Goal: Task Accomplishment & Management: Manage account settings

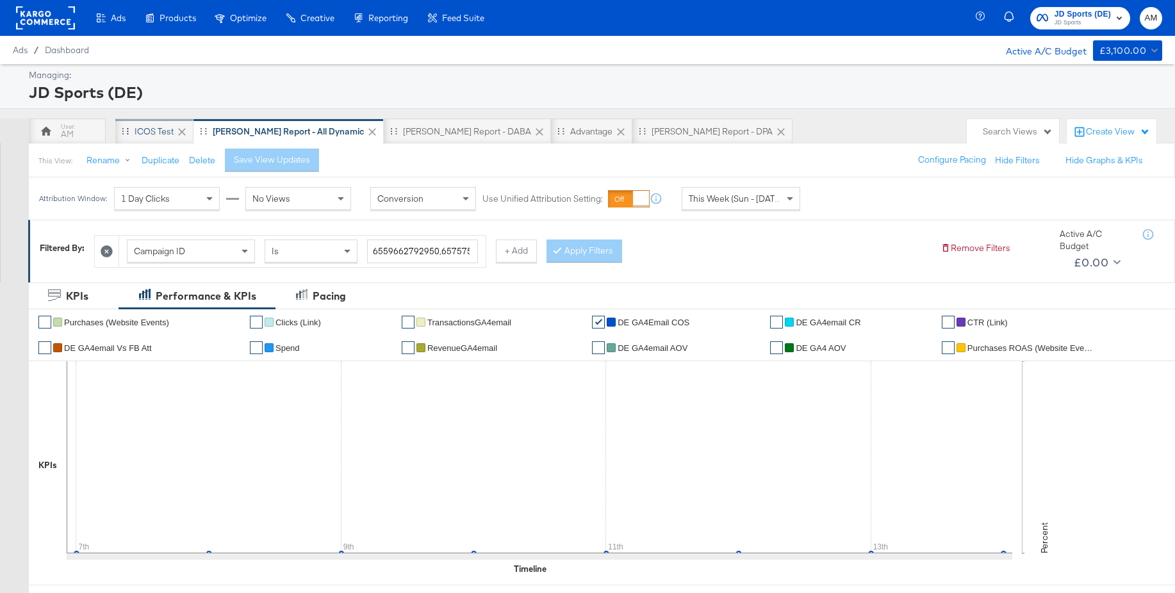
click at [158, 132] on div "iCOS Test" at bounding box center [154, 132] width 39 height 12
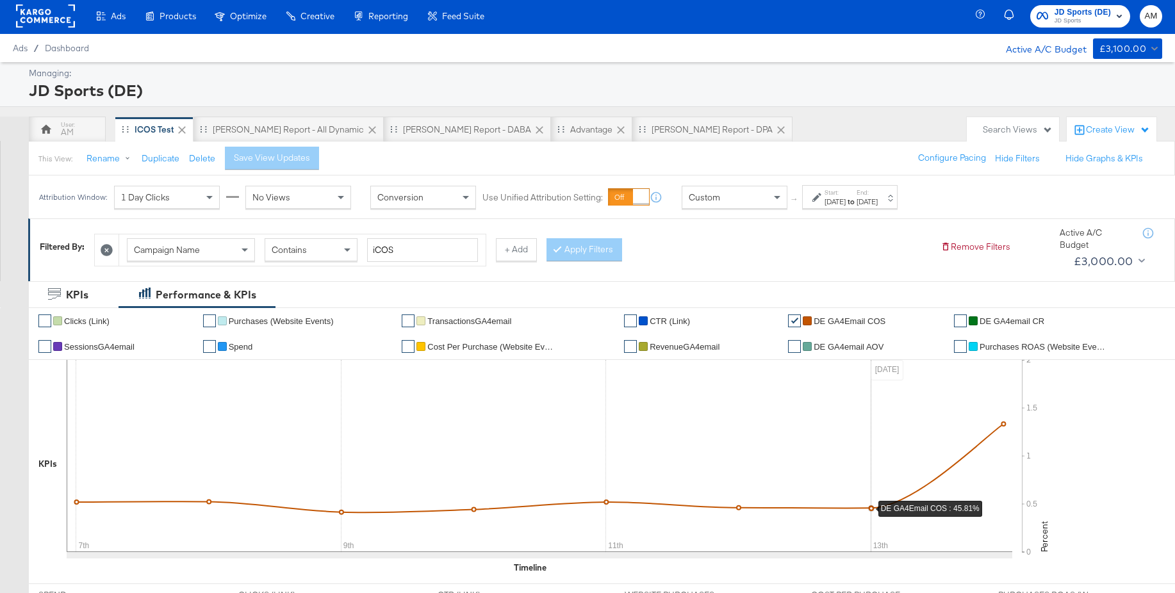
scroll to position [8, 0]
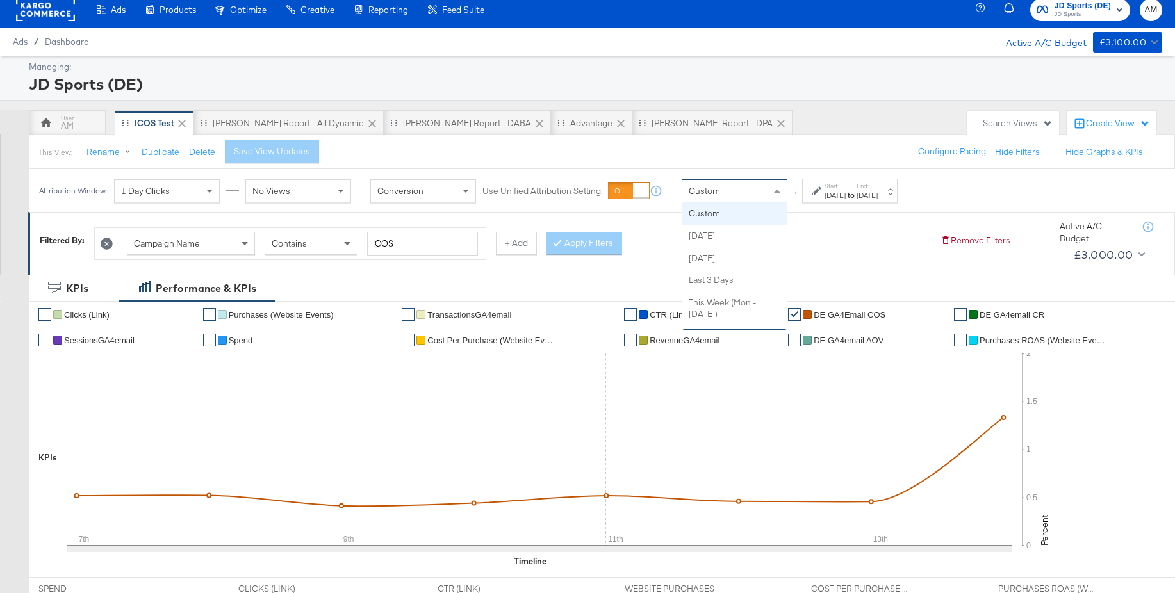
click at [745, 188] on div "Custom" at bounding box center [734, 191] width 104 height 22
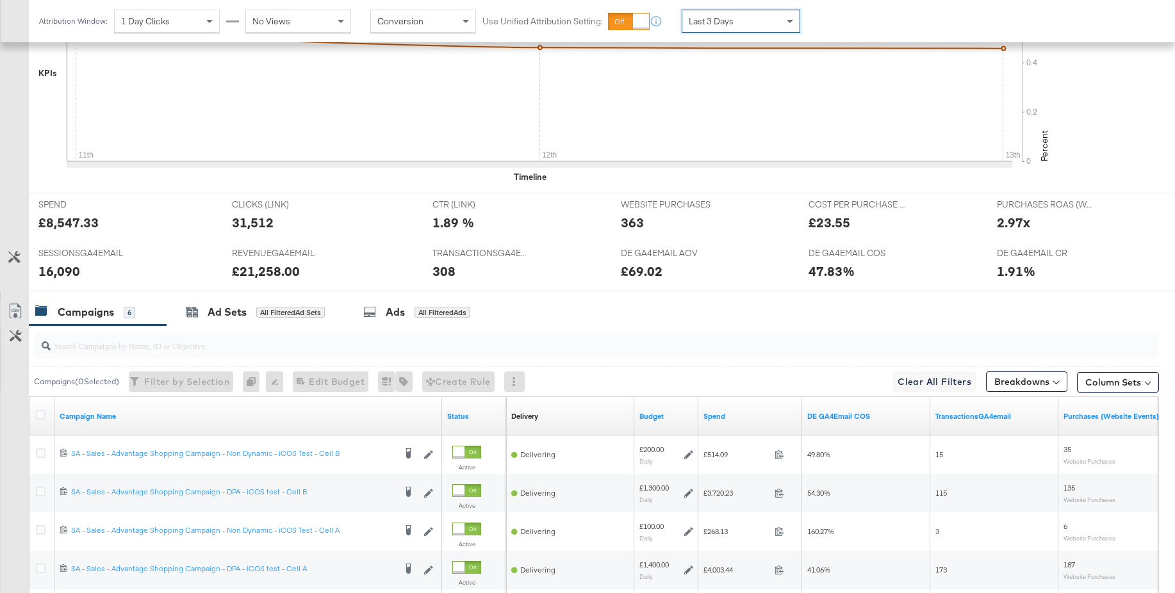
scroll to position [557, 0]
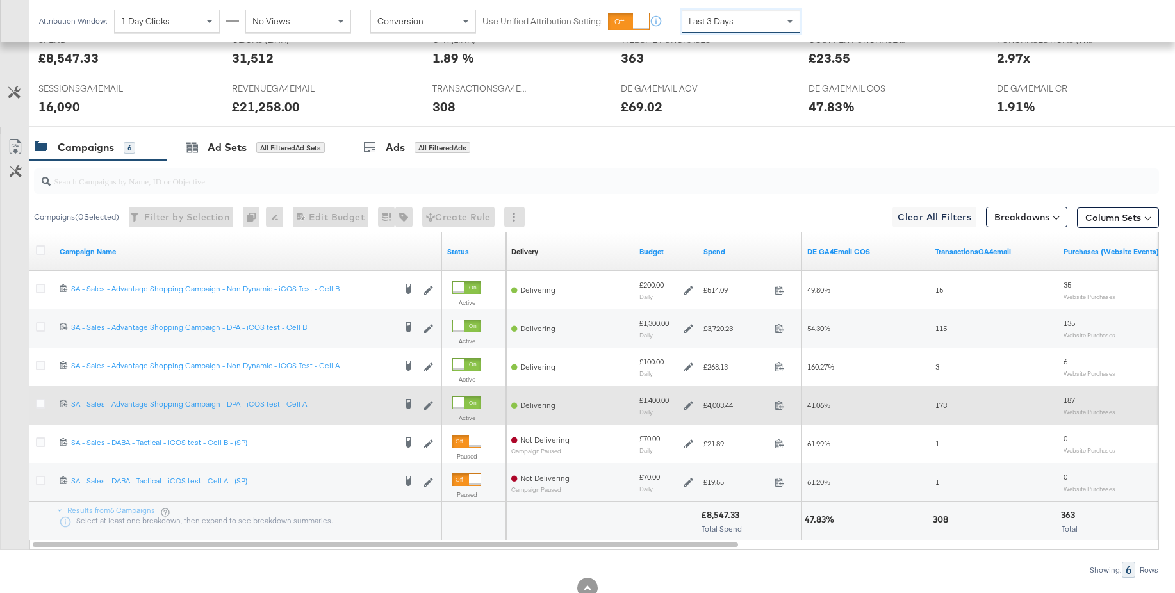
click at [686, 406] on icon at bounding box center [688, 405] width 9 height 9
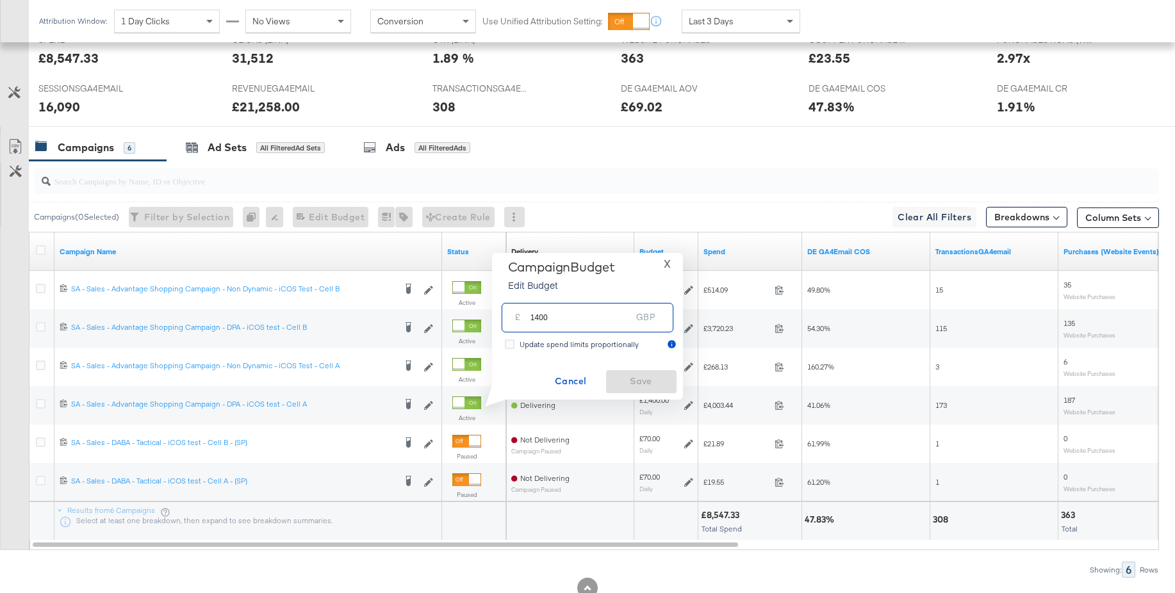
drag, startPoint x: 543, startPoint y: 316, endPoint x: 523, endPoint y: 315, distance: 19.3
click at [523, 315] on div "£ 1400 GBP" at bounding box center [588, 317] width 172 height 29
type input "1650"
click at [653, 386] on span "Save" at bounding box center [641, 382] width 60 height 16
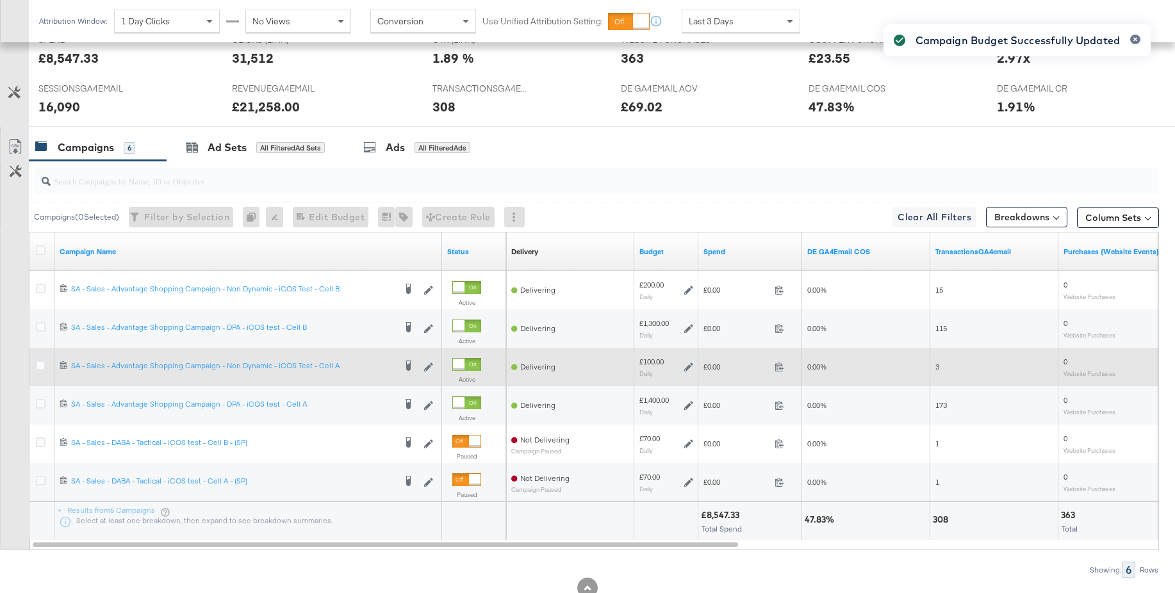
click at [687, 368] on icon at bounding box center [688, 367] width 9 height 9
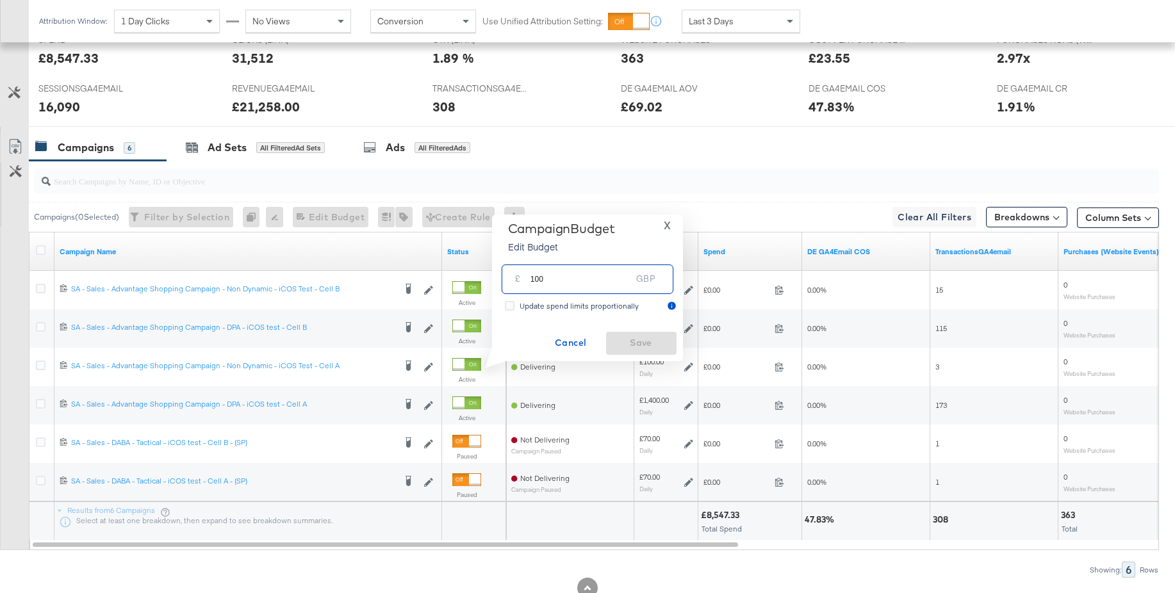
drag, startPoint x: 567, startPoint y: 279, endPoint x: 519, endPoint y: 276, distance: 48.2
click at [519, 276] on div "£ 100 GBP" at bounding box center [588, 279] width 172 height 29
type input "150"
click at [650, 344] on span "Save" at bounding box center [641, 343] width 60 height 16
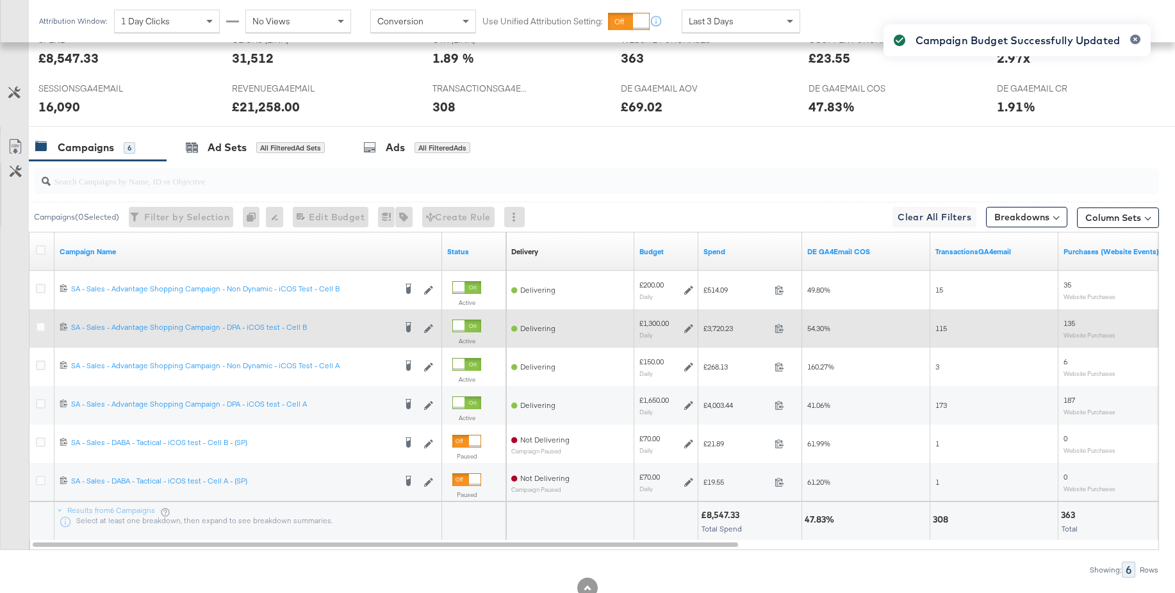
click at [690, 328] on icon at bounding box center [688, 328] width 9 height 9
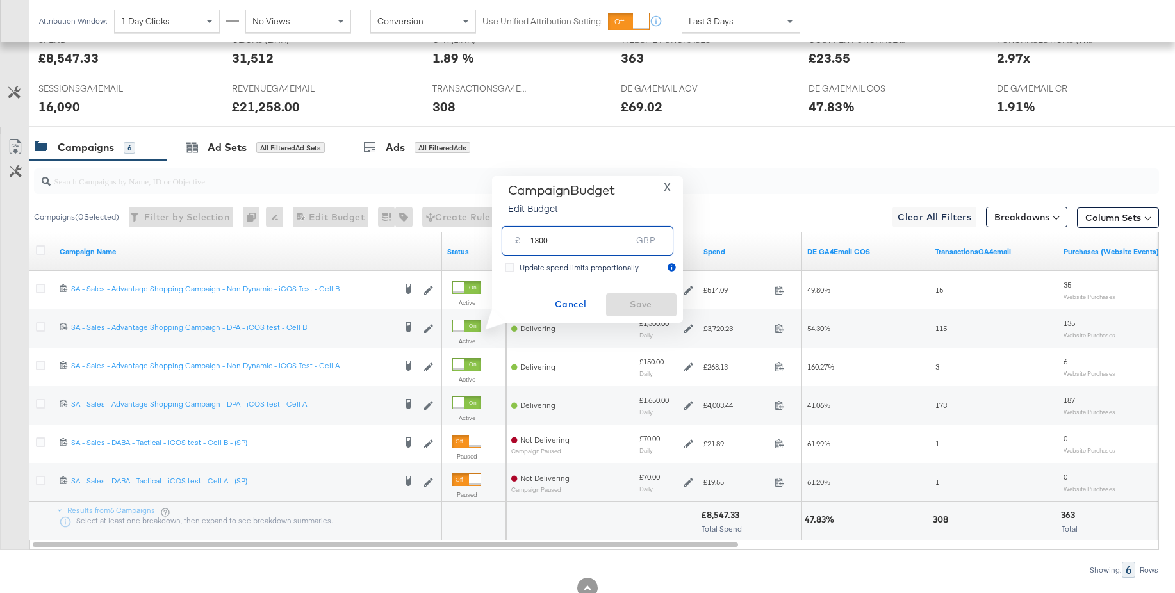
drag, startPoint x: 545, startPoint y: 242, endPoint x: 524, endPoint y: 240, distance: 20.6
click at [524, 240] on div "£ 1300 GBP" at bounding box center [588, 240] width 172 height 29
type input "1500"
click at [627, 303] on span "Save" at bounding box center [641, 305] width 60 height 16
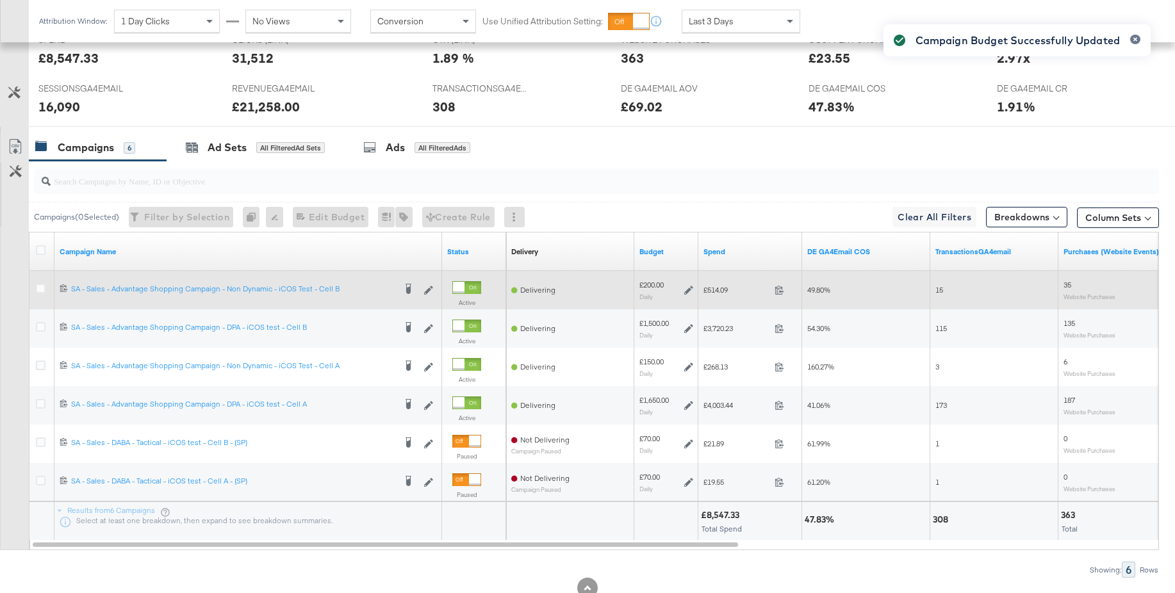
click at [688, 289] on icon at bounding box center [688, 290] width 9 height 9
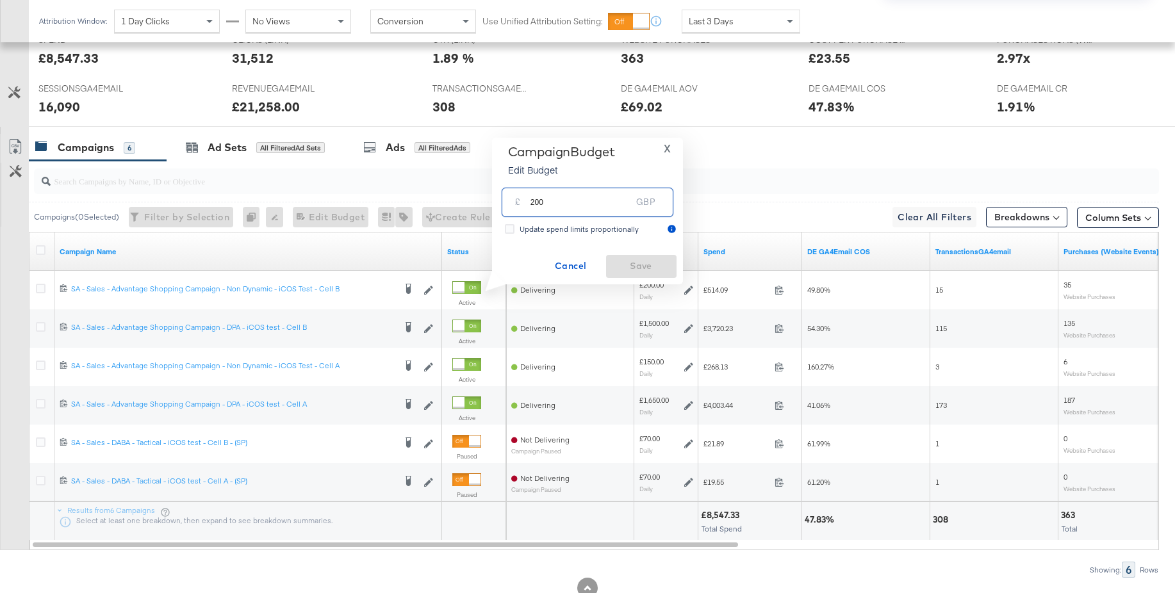
drag, startPoint x: 549, startPoint y: 202, endPoint x: 507, endPoint y: 202, distance: 42.3
click at [507, 202] on div "£ 200 GBP" at bounding box center [588, 202] width 172 height 29
type input "300"
click at [638, 267] on span "Save" at bounding box center [641, 266] width 60 height 16
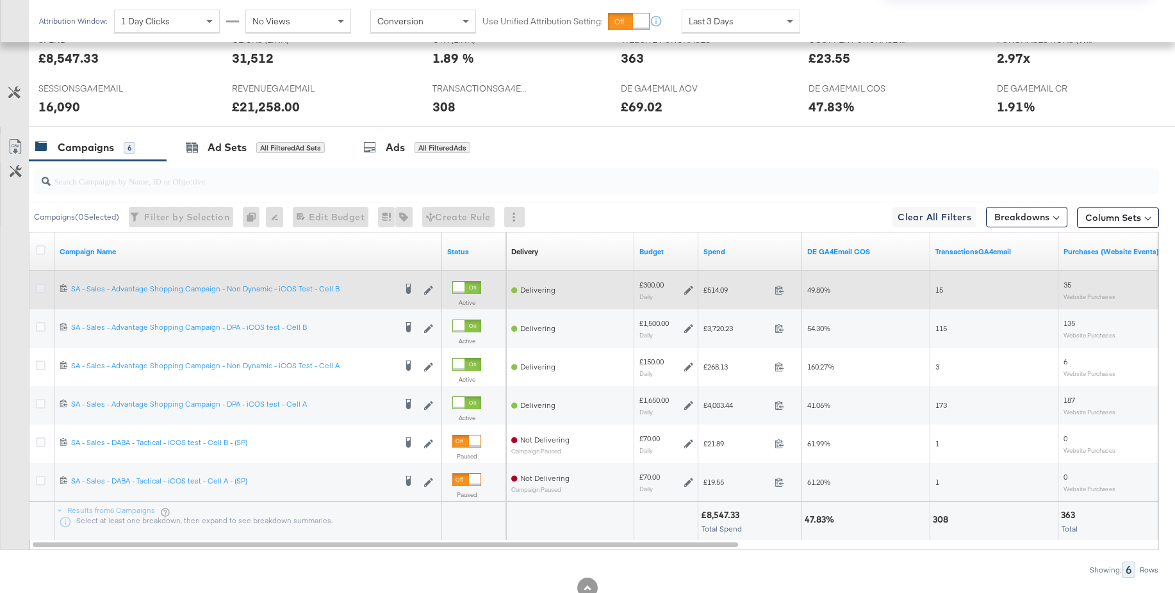
click at [46, 288] on div at bounding box center [42, 290] width 13 height 13
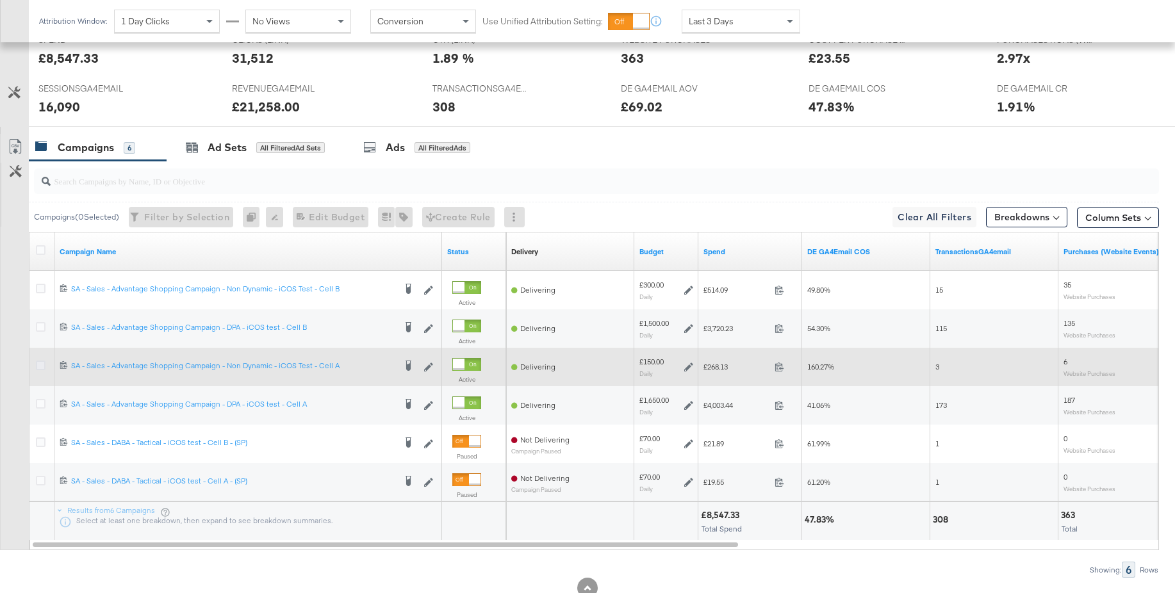
click at [41, 361] on icon at bounding box center [41, 366] width 10 height 10
click at [0, 0] on input "checkbox" at bounding box center [0, 0] width 0 height 0
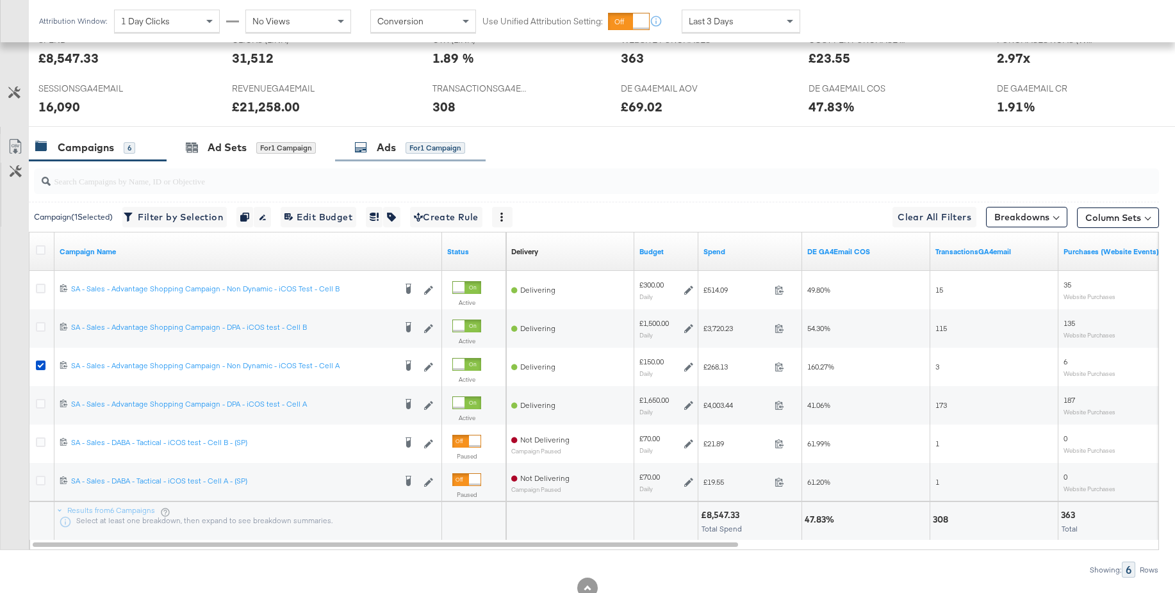
click at [386, 148] on div "Ads" at bounding box center [386, 147] width 19 height 15
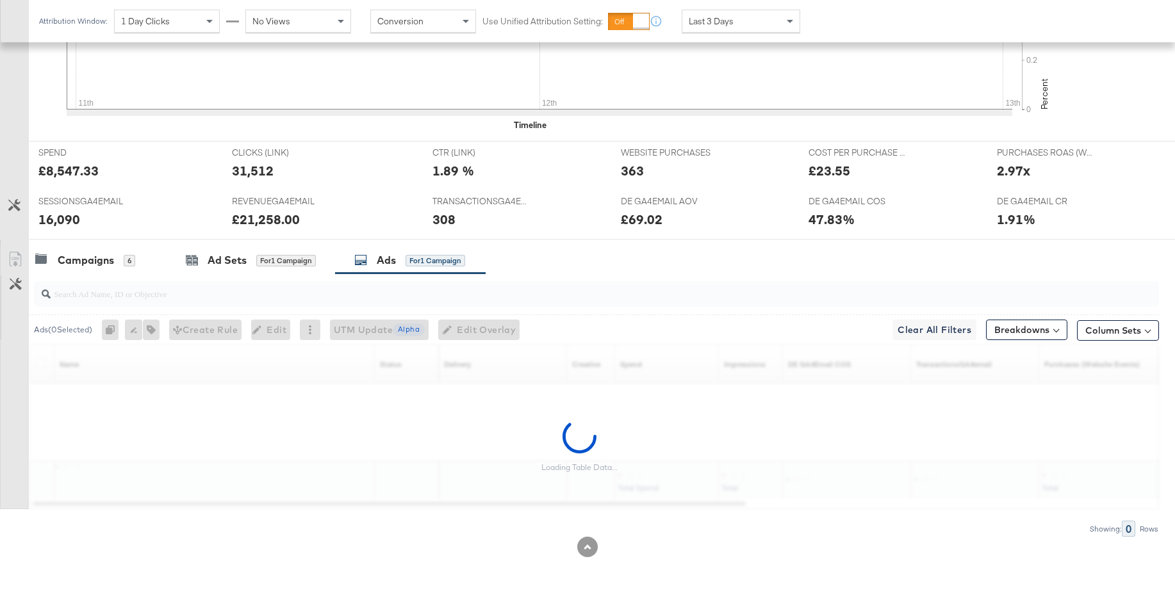
scroll to position [444, 0]
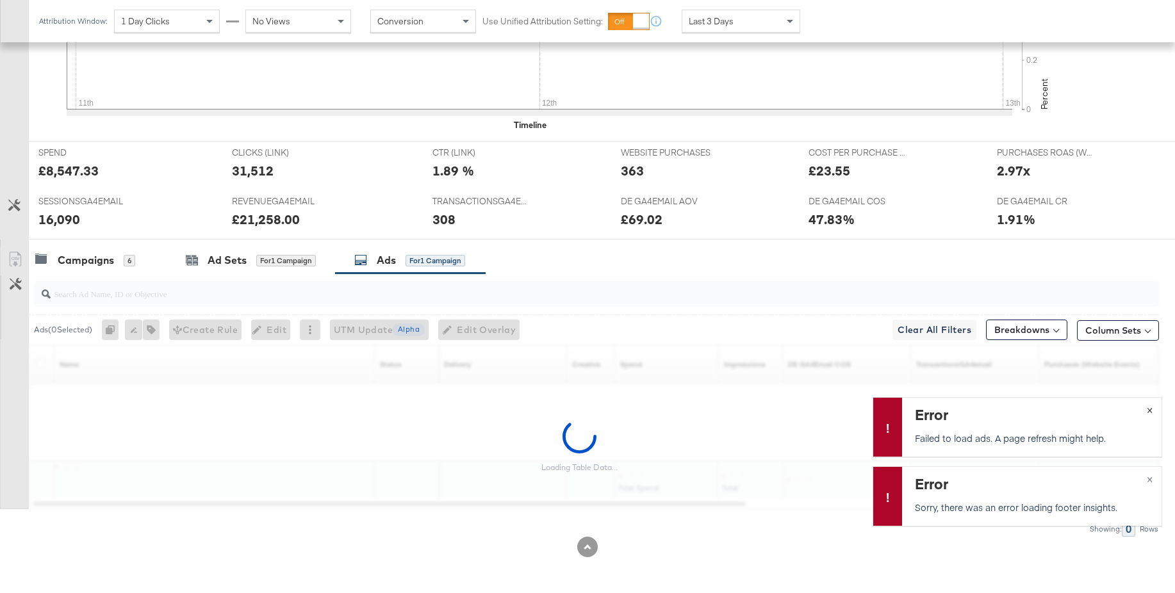
click at [1149, 408] on span "×" at bounding box center [1150, 409] width 6 height 15
click at [1151, 479] on span "×" at bounding box center [1150, 478] width 6 height 15
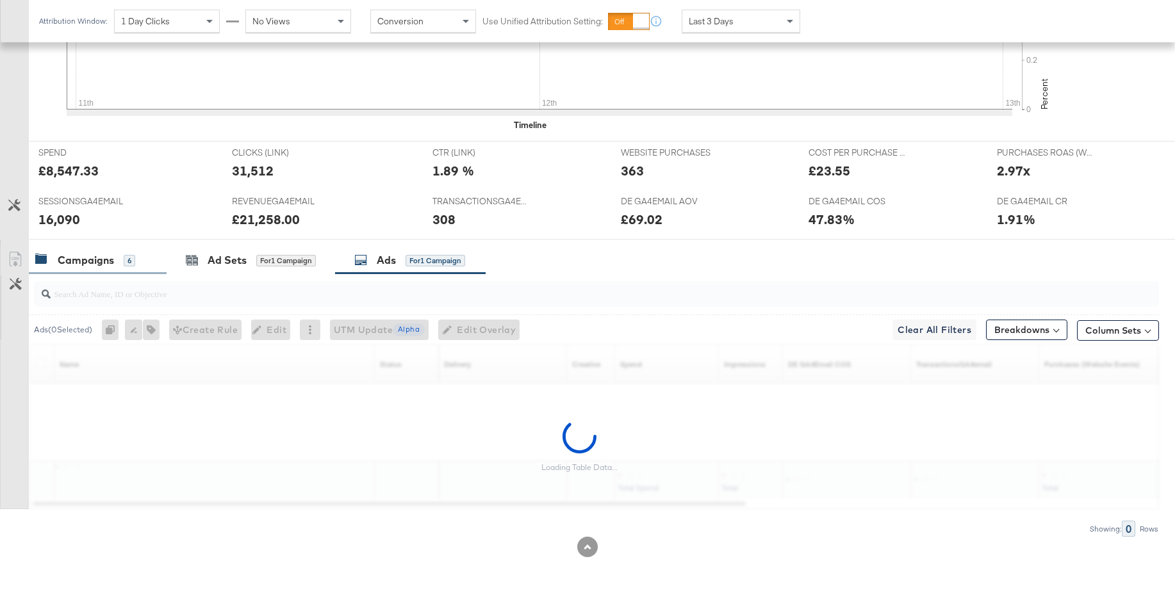
click at [84, 260] on div "Campaigns" at bounding box center [86, 260] width 56 height 15
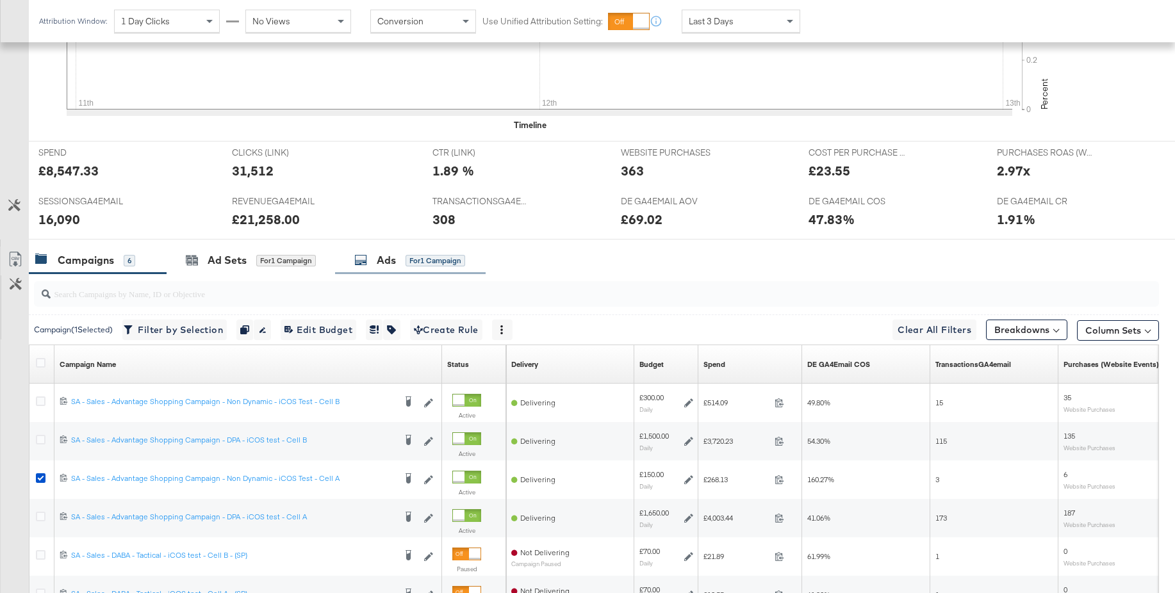
click at [382, 261] on div "Ads" at bounding box center [386, 260] width 19 height 15
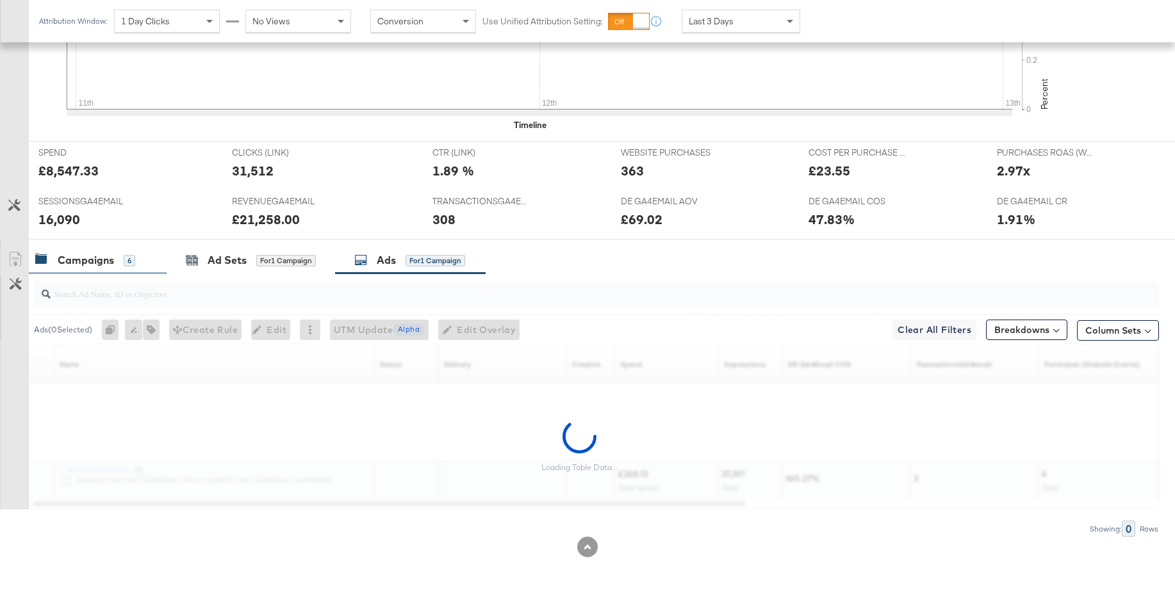
click at [84, 258] on div "Campaigns" at bounding box center [86, 260] width 56 height 15
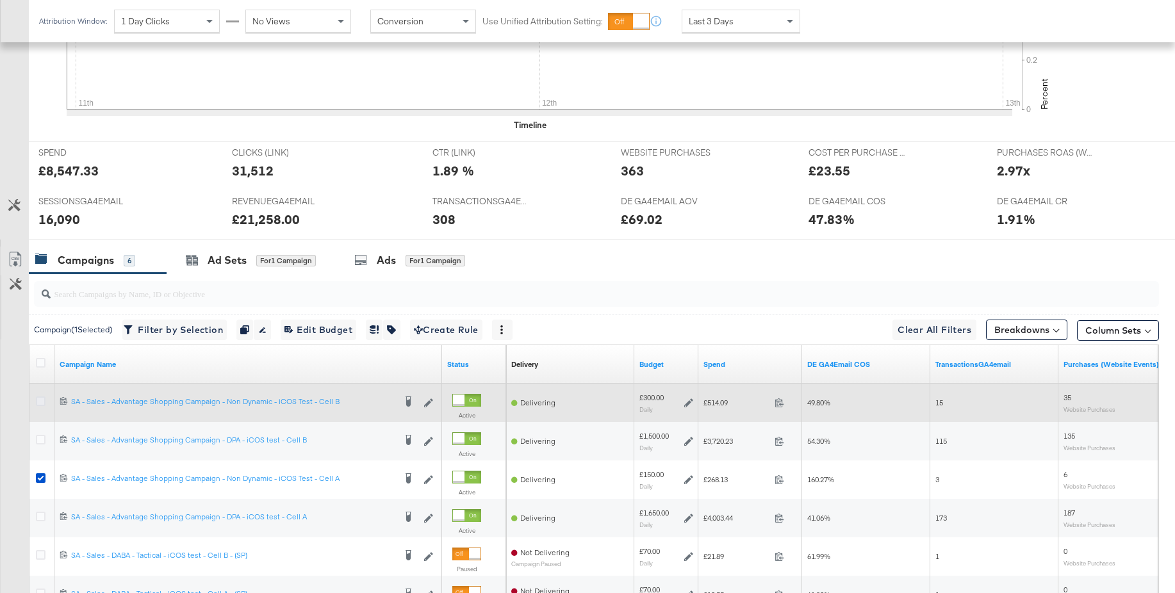
click at [39, 400] on icon at bounding box center [41, 402] width 10 height 10
click at [0, 0] on input "checkbox" at bounding box center [0, 0] width 0 height 0
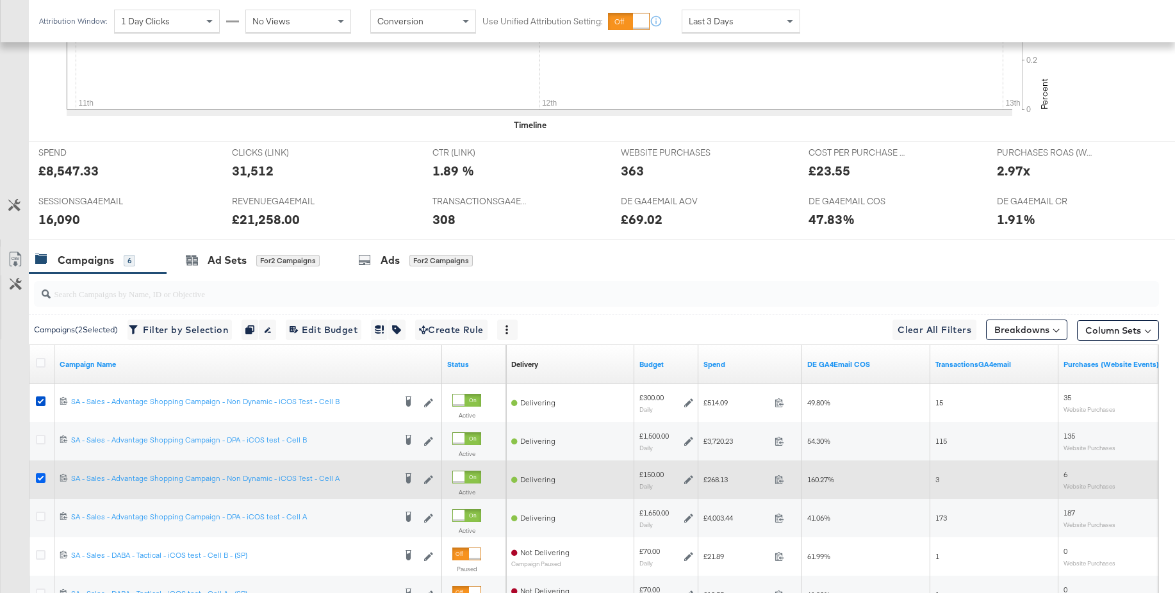
click at [42, 476] on icon at bounding box center [41, 478] width 10 height 10
click at [0, 0] on input "checkbox" at bounding box center [0, 0] width 0 height 0
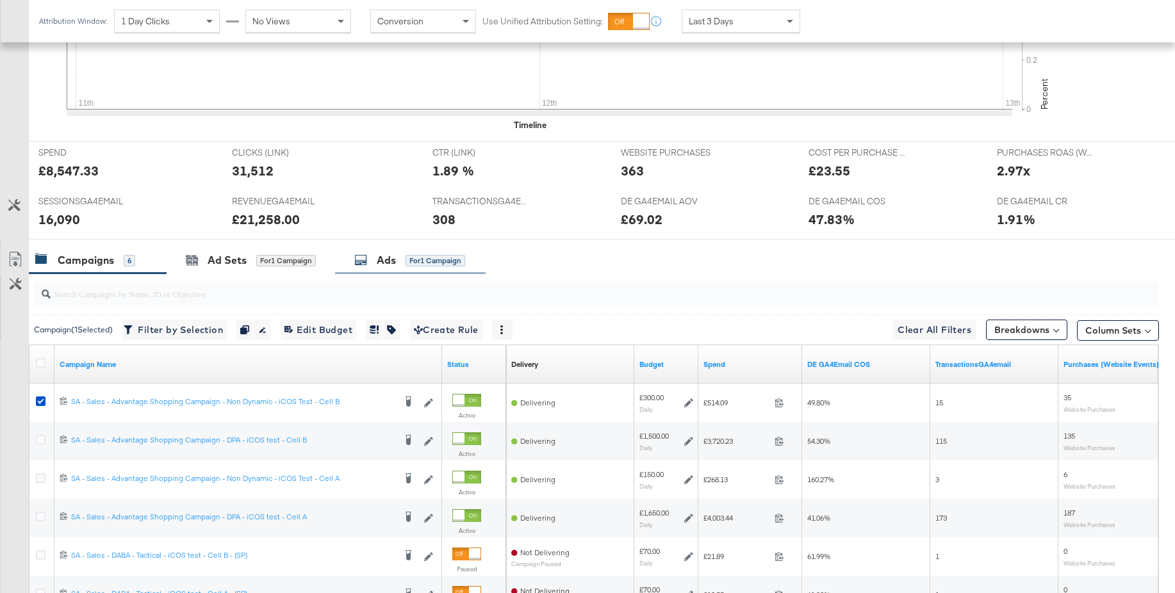
click at [382, 262] on div "Ads" at bounding box center [386, 260] width 19 height 15
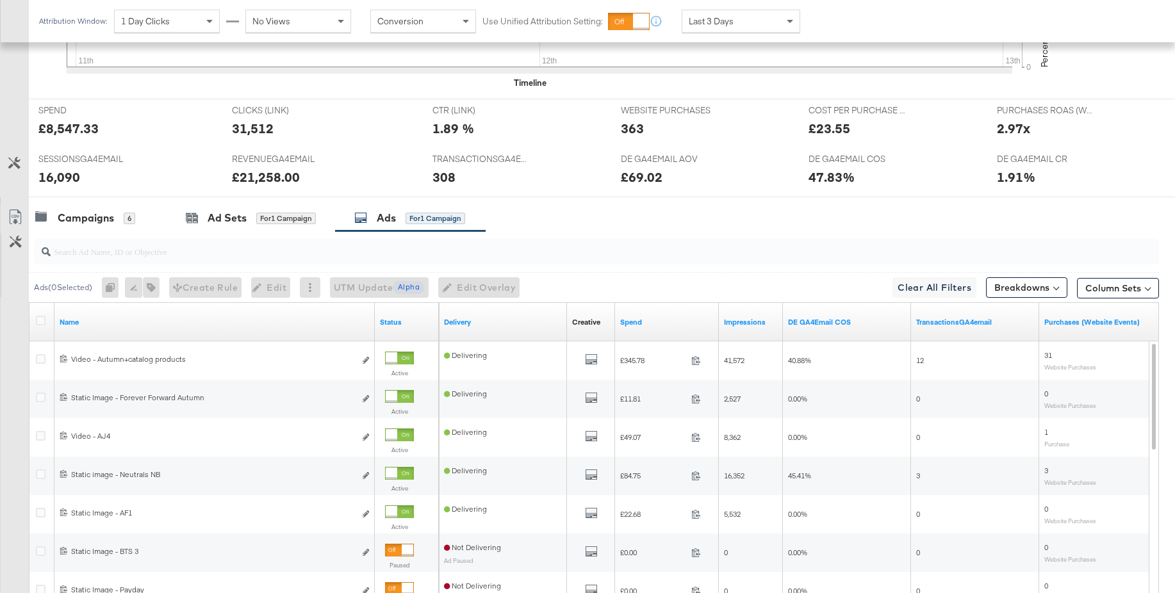
scroll to position [509, 0]
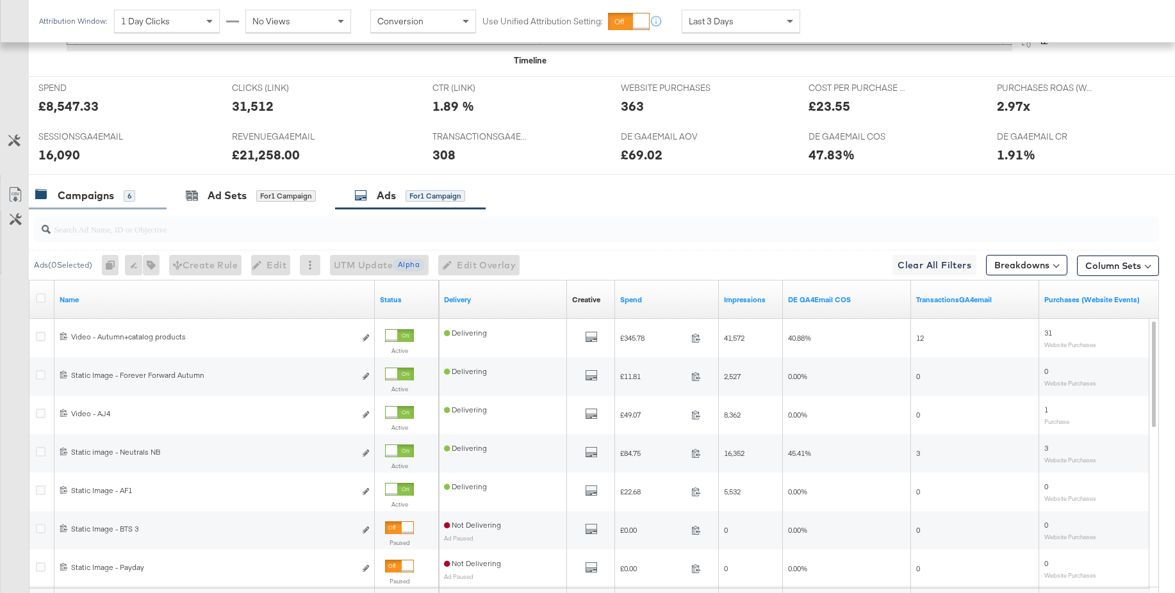
click at [105, 195] on div "Campaigns" at bounding box center [86, 195] width 56 height 15
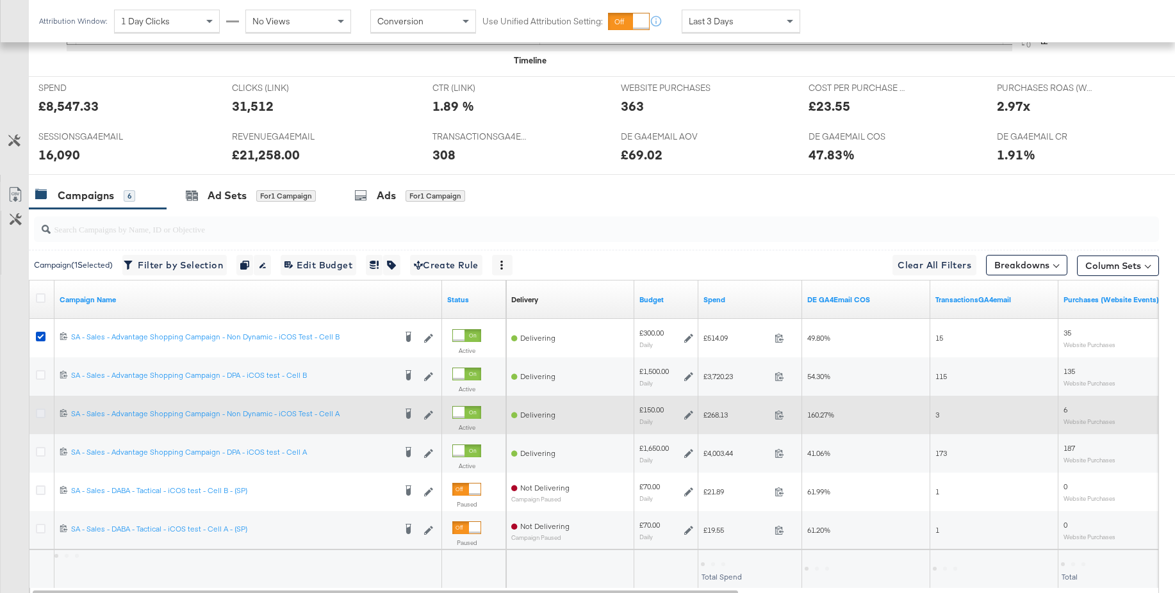
click at [40, 416] on icon at bounding box center [41, 414] width 10 height 10
click at [0, 0] on input "checkbox" at bounding box center [0, 0] width 0 height 0
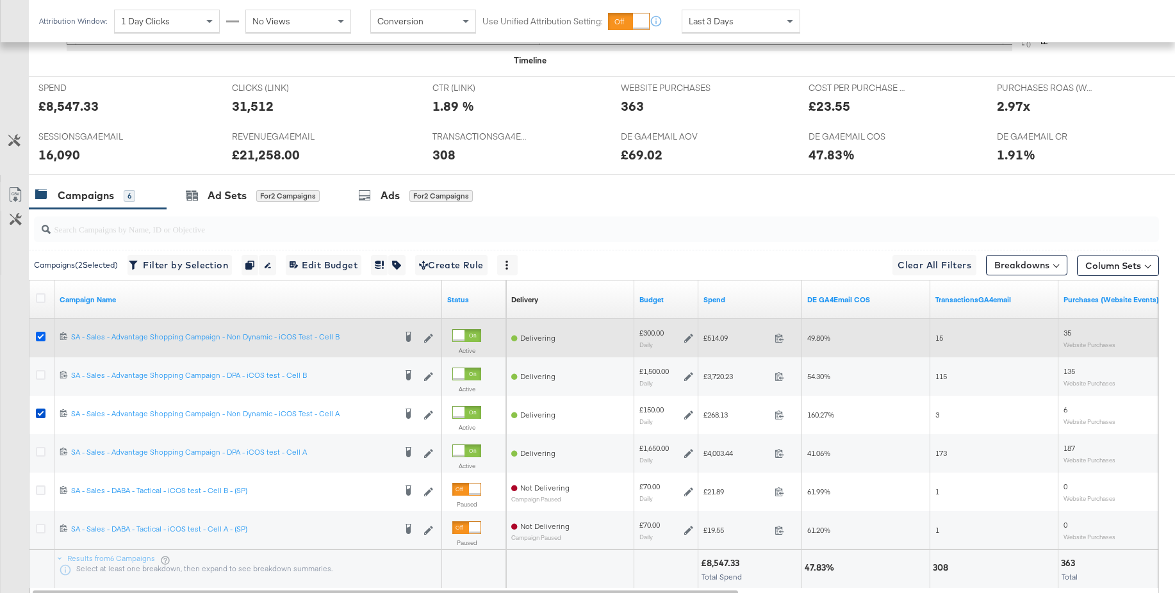
click at [41, 334] on icon at bounding box center [41, 337] width 10 height 10
click at [0, 0] on input "checkbox" at bounding box center [0, 0] width 0 height 0
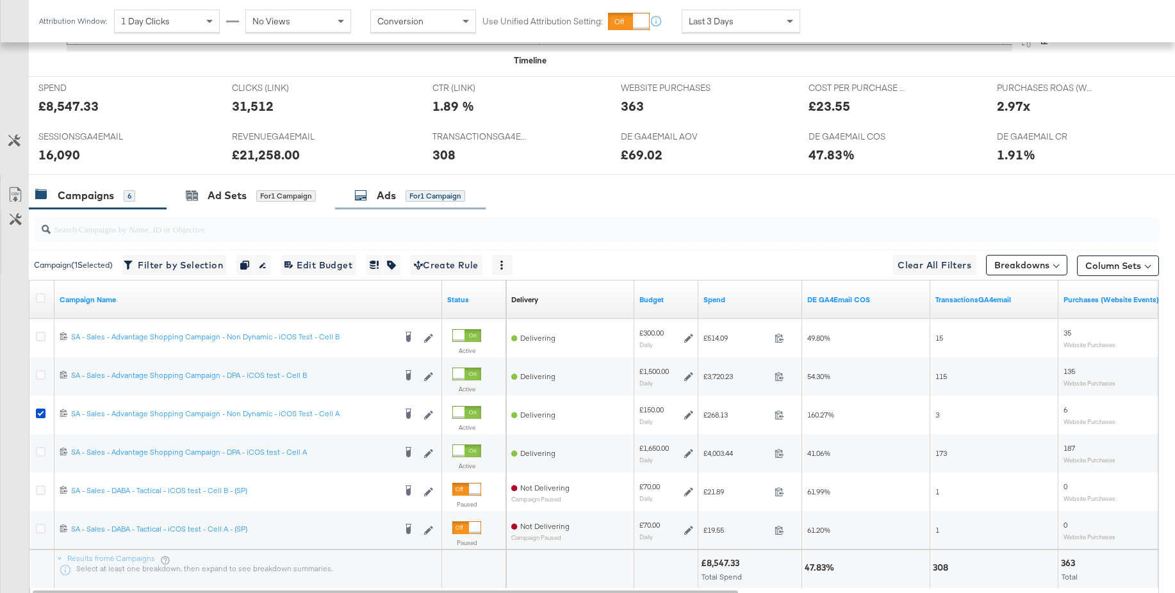
click at [366, 201] on icon at bounding box center [360, 195] width 13 height 13
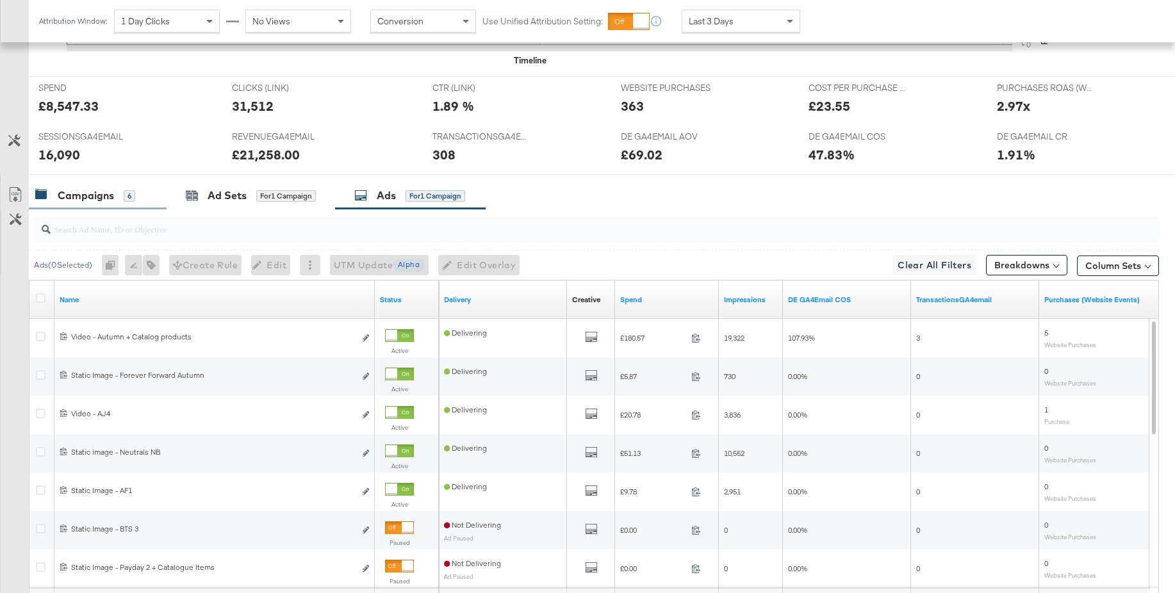
click at [83, 202] on div "Campaigns" at bounding box center [86, 195] width 56 height 15
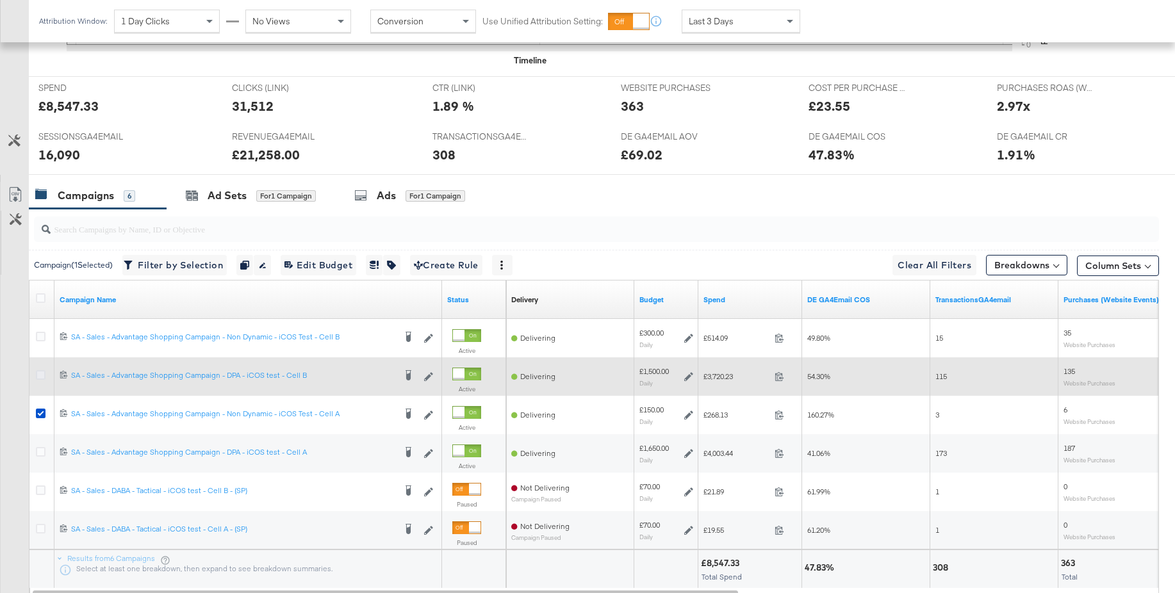
click at [40, 374] on icon at bounding box center [41, 375] width 10 height 10
click at [0, 0] on input "checkbox" at bounding box center [0, 0] width 0 height 0
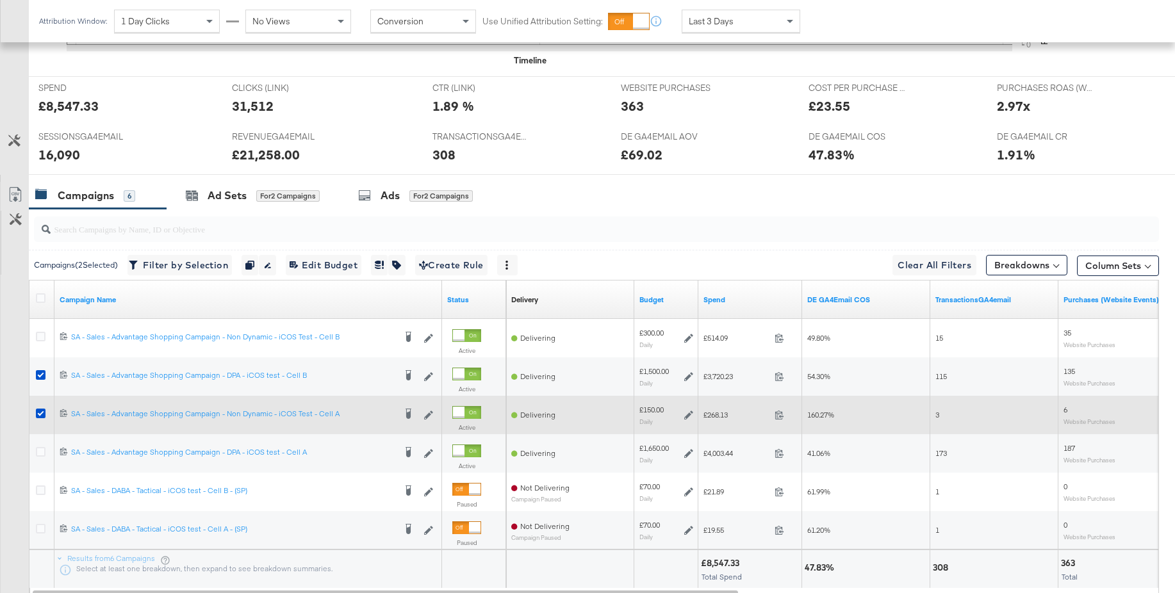
drag, startPoint x: 40, startPoint y: 415, endPoint x: 73, endPoint y: 400, distance: 36.7
click at [40, 415] on icon at bounding box center [41, 414] width 10 height 10
click at [0, 0] on input "checkbox" at bounding box center [0, 0] width 0 height 0
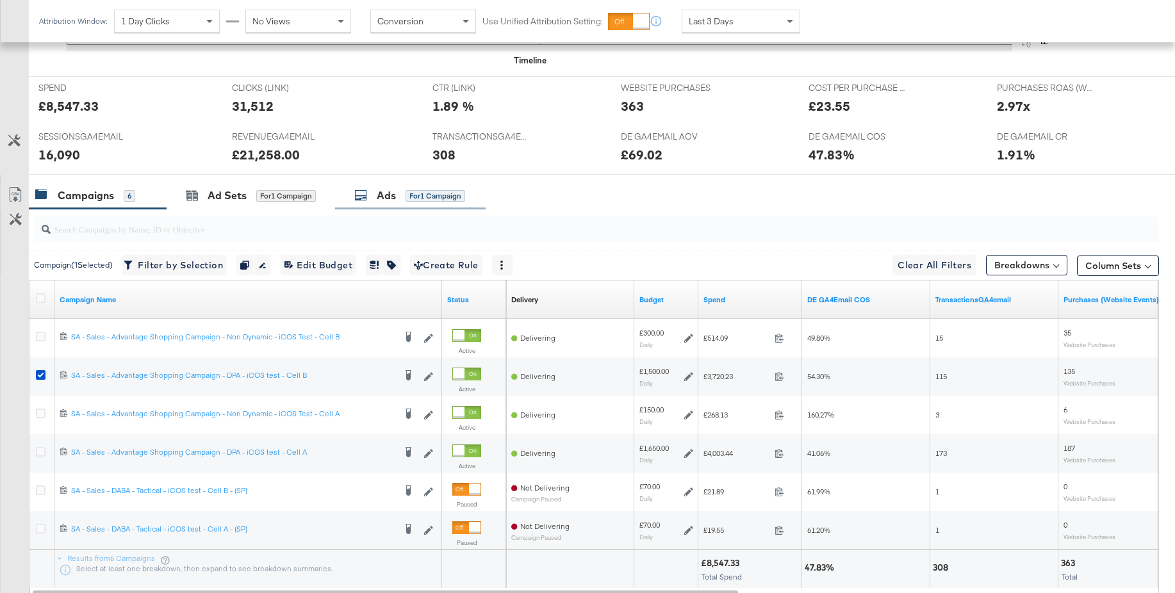
click at [372, 195] on div "Ads for 1 Campaign" at bounding box center [409, 195] width 111 height 15
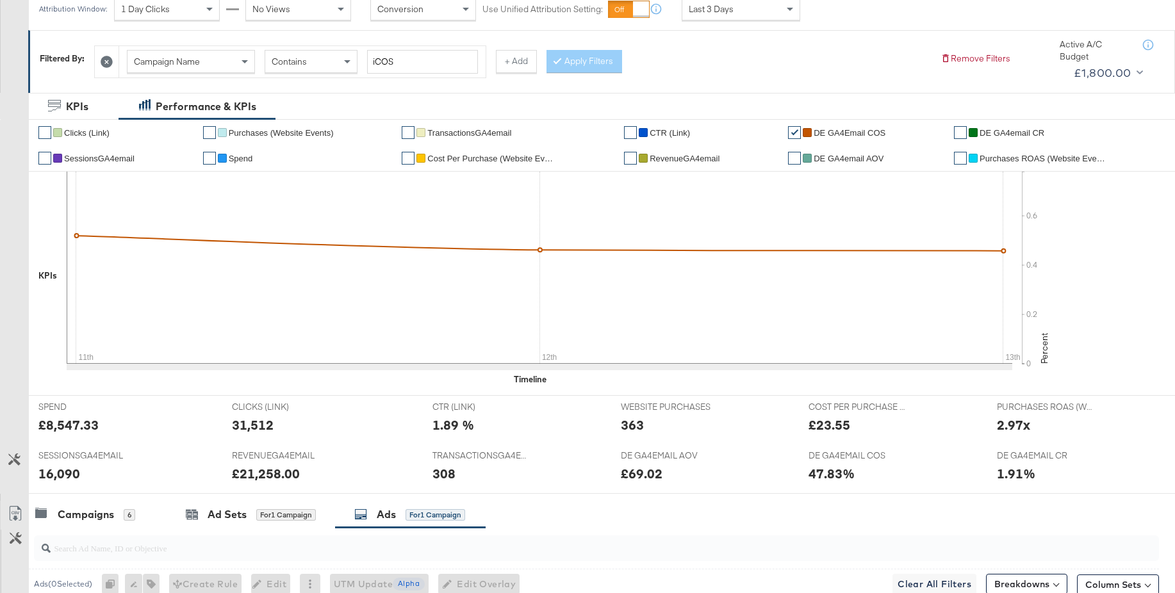
scroll to position [0, 0]
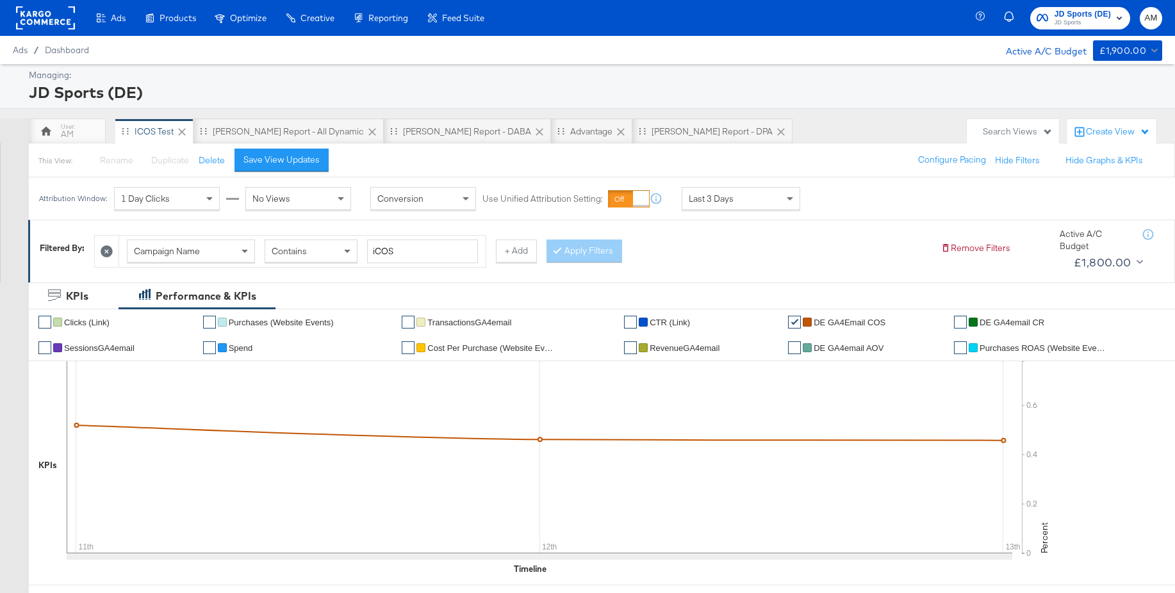
click at [703, 202] on span "Last 3 Days" at bounding box center [711, 199] width 45 height 12
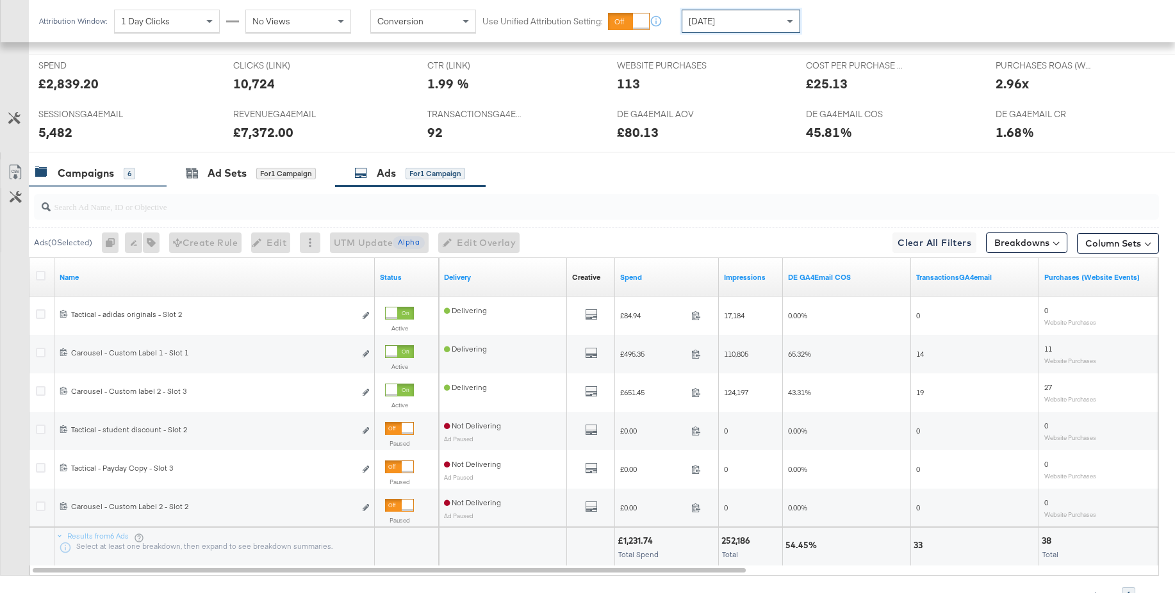
scroll to position [530, 0]
click at [101, 174] on div "Campaigns" at bounding box center [86, 174] width 56 height 15
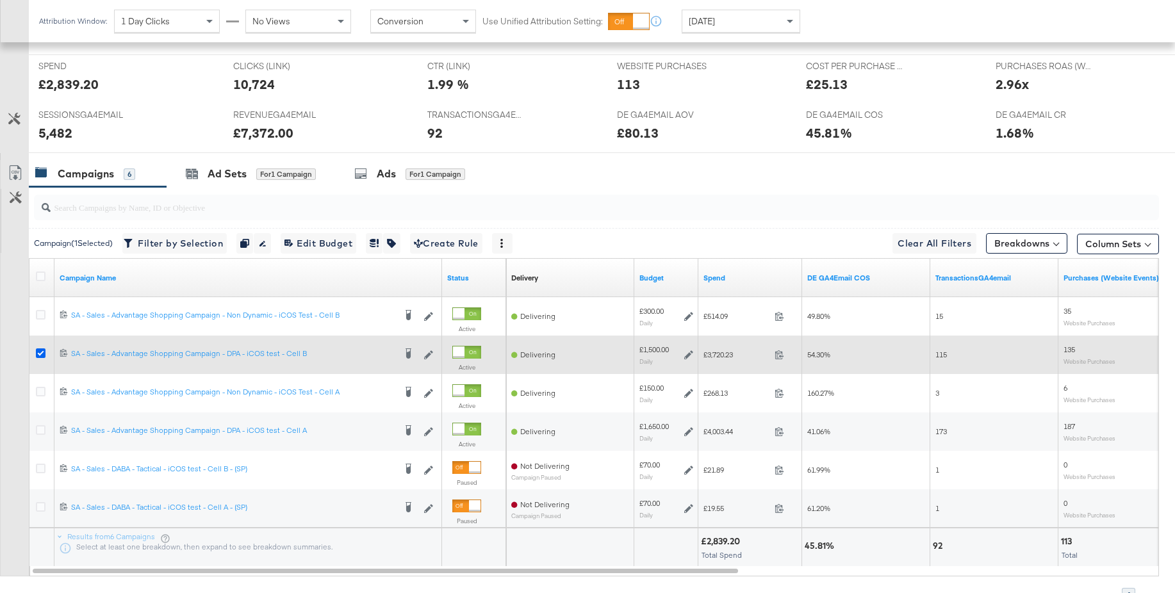
click at [42, 350] on icon at bounding box center [41, 354] width 10 height 10
click at [0, 0] on input "checkbox" at bounding box center [0, 0] width 0 height 0
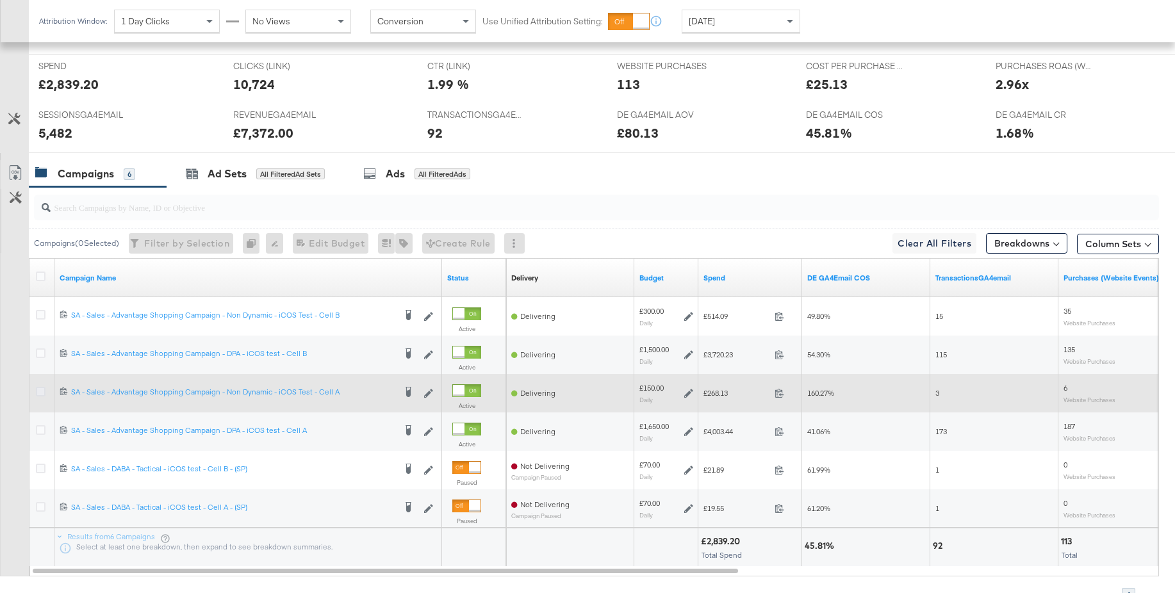
click at [42, 391] on icon at bounding box center [41, 392] width 10 height 10
click at [0, 0] on input "checkbox" at bounding box center [0, 0] width 0 height 0
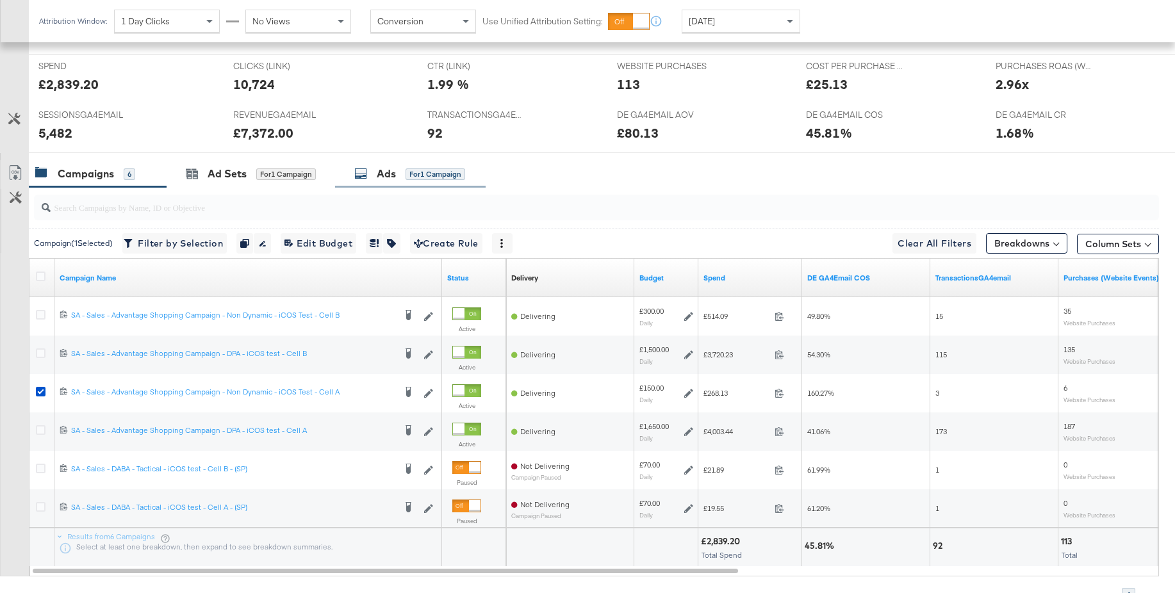
click at [393, 180] on div "Ads" at bounding box center [386, 174] width 19 height 15
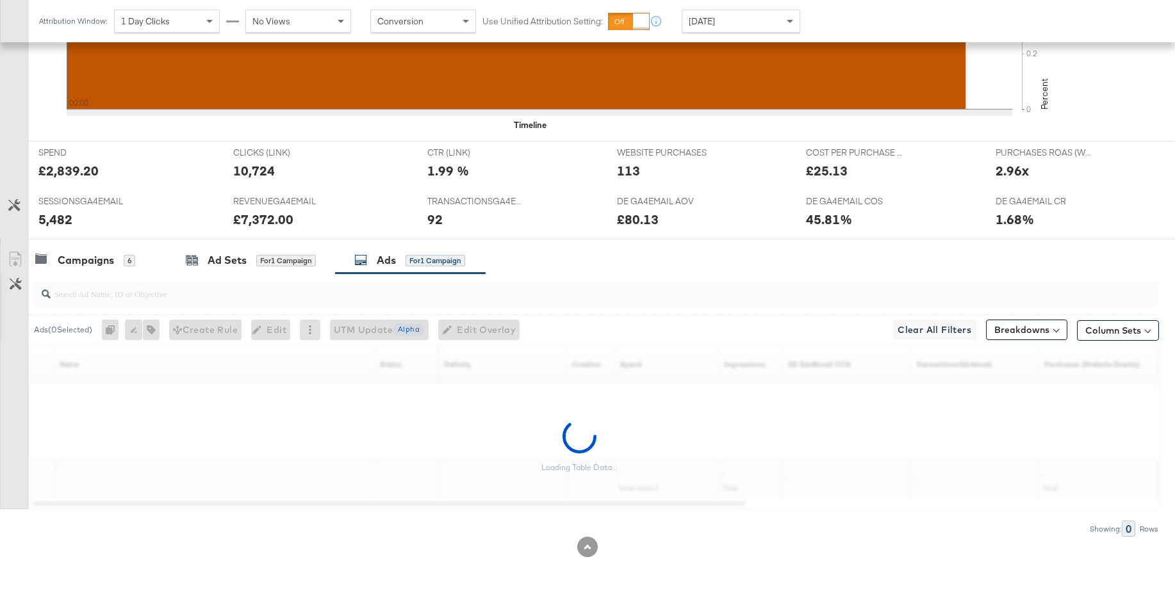
scroll to position [0, 0]
